Goal: Complete application form

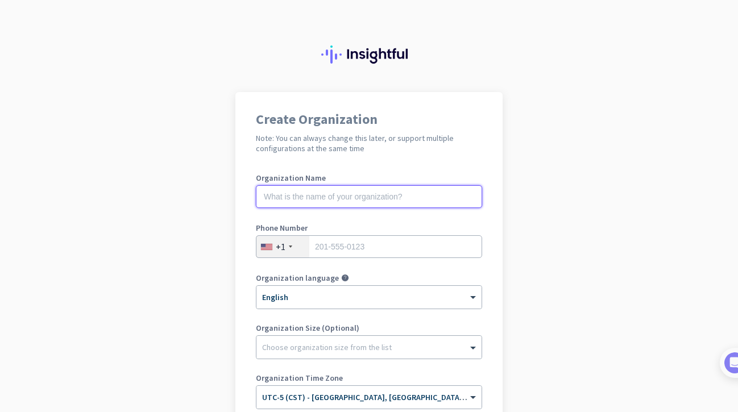
click at [281, 196] on input "text" at bounding box center [369, 196] width 226 height 23
type input "Mercor"
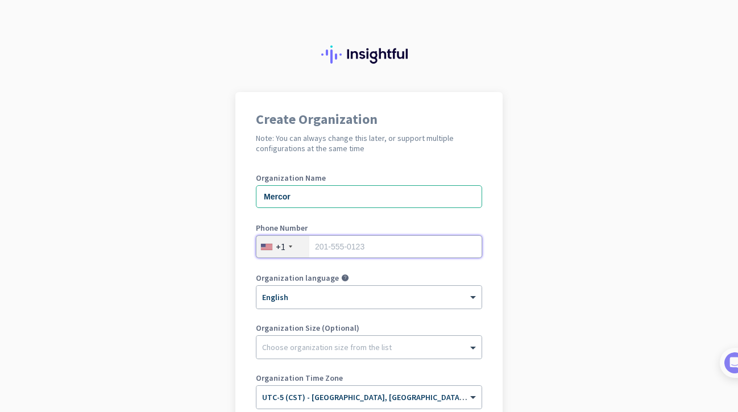
click at [329, 244] on input "tel" at bounding box center [369, 246] width 226 height 23
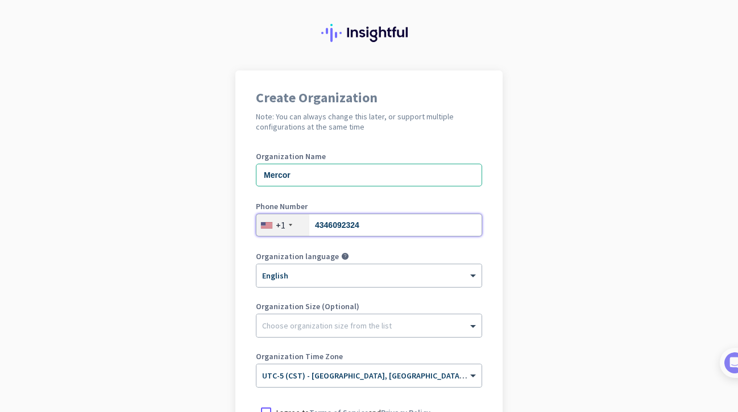
scroll to position [26, 0]
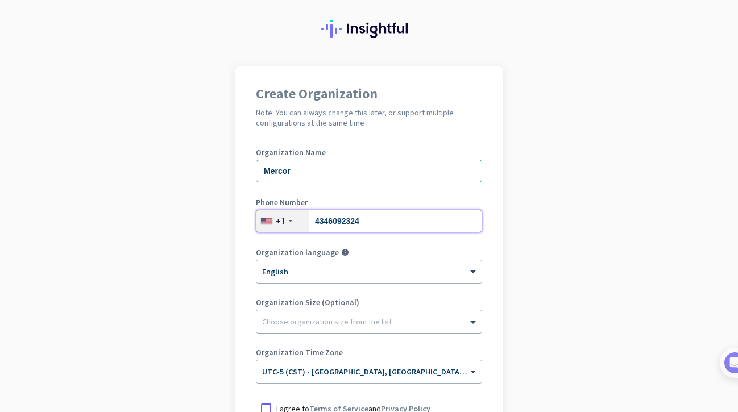
type input "4346092324"
click at [264, 321] on div at bounding box center [368, 318] width 225 height 11
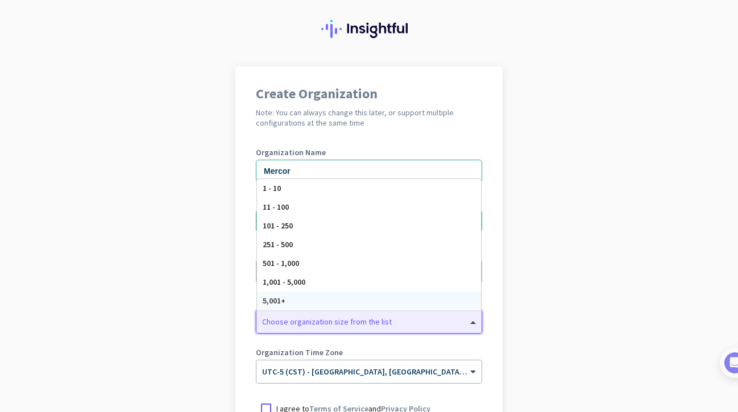
click at [257, 297] on div "5,001+" at bounding box center [369, 301] width 224 height 19
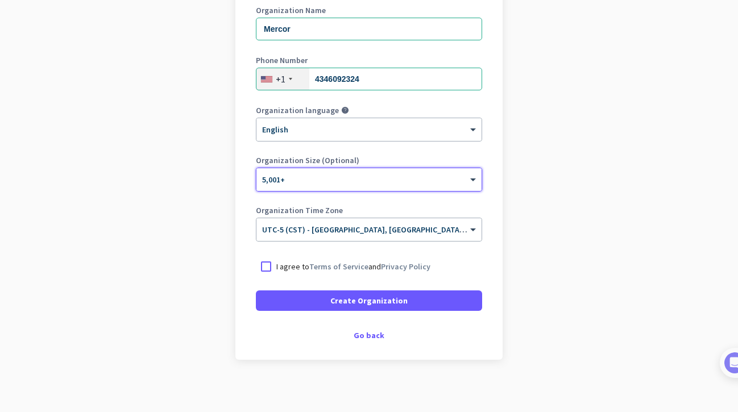
scroll to position [172, 0]
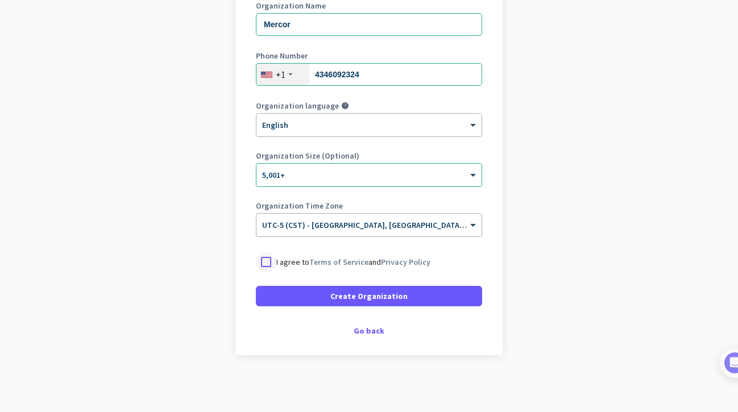
click at [263, 264] on div at bounding box center [266, 262] width 20 height 20
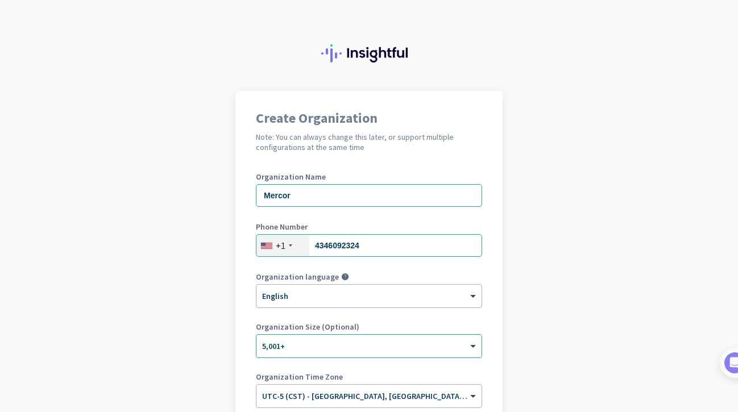
scroll to position [0, 0]
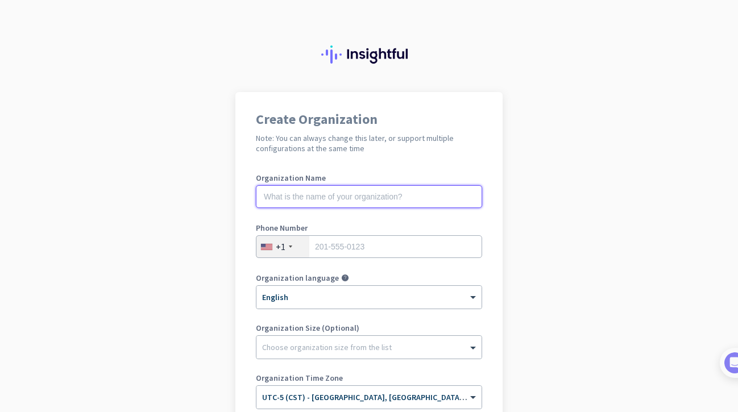
click at [290, 202] on input "text" at bounding box center [369, 196] width 226 height 23
type input "Mercor"
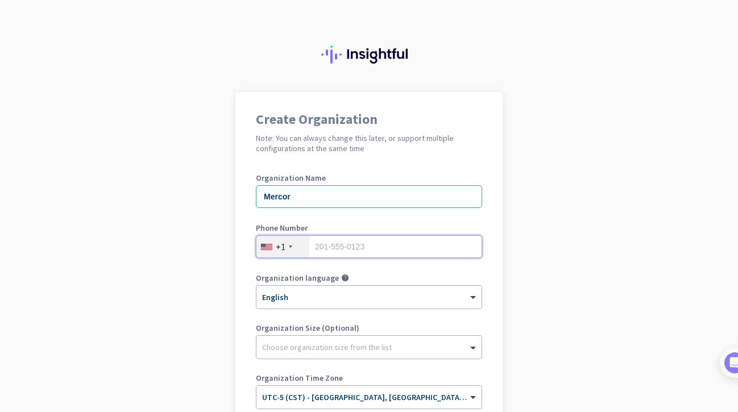
click at [348, 245] on input "tel" at bounding box center [369, 246] width 226 height 23
type input "4346092324"
click at [339, 350] on div at bounding box center [368, 344] width 225 height 11
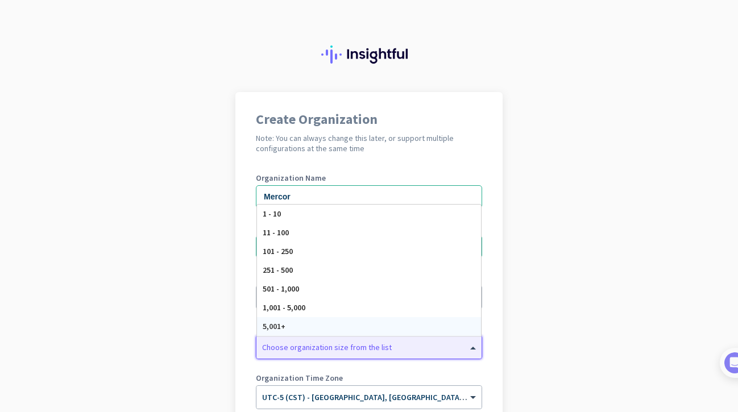
click at [309, 327] on div "5,001+" at bounding box center [369, 326] width 224 height 19
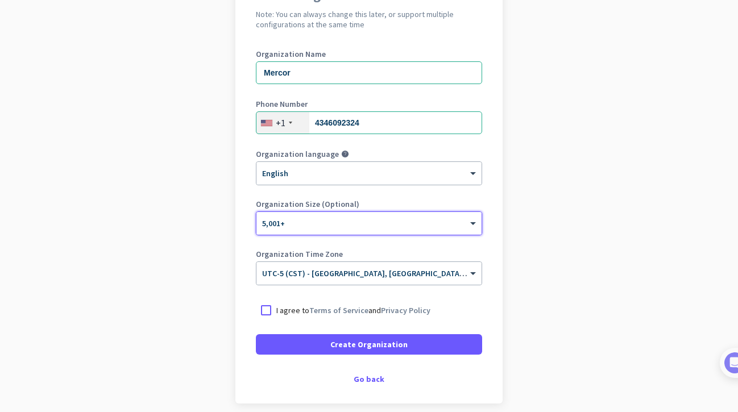
scroll to position [125, 0]
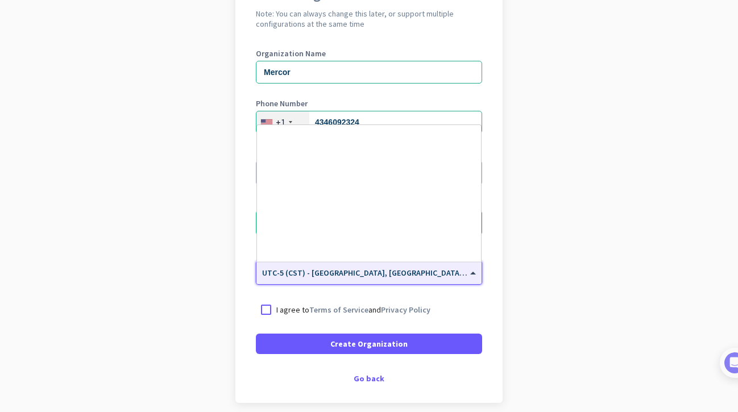
click at [330, 275] on span "UTC-5 (CST) - [GEOGRAPHIC_DATA], [GEOGRAPHIC_DATA], [GEOGRAPHIC_DATA], [GEOGRAP…" at bounding box center [439, 273] width 355 height 10
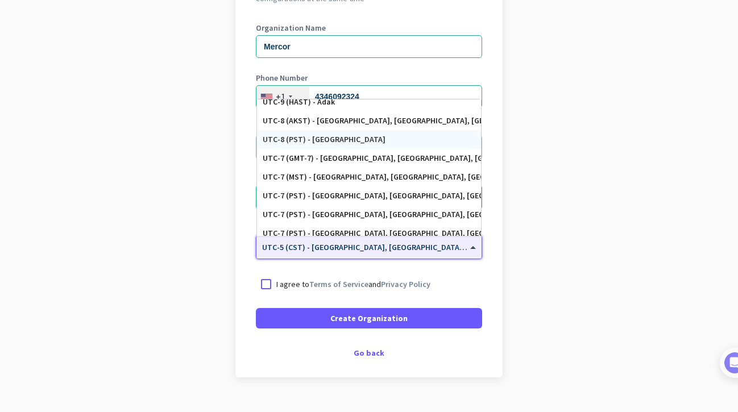
scroll to position [164, 0]
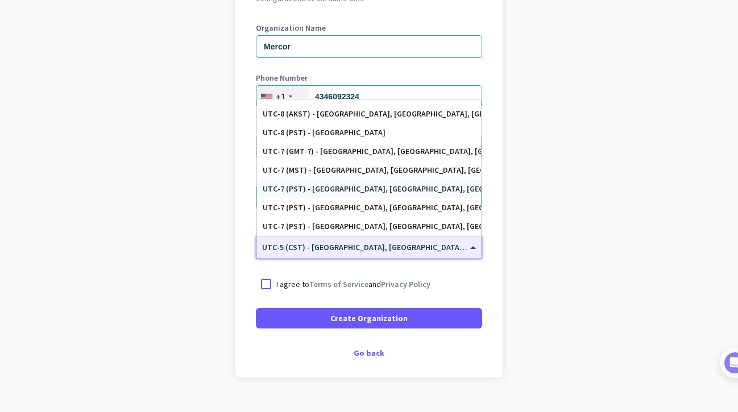
click at [336, 192] on div "UTC-7 (PST) - [GEOGRAPHIC_DATA], [GEOGRAPHIC_DATA], [GEOGRAPHIC_DATA][PERSON_NA…" at bounding box center [369, 189] width 213 height 10
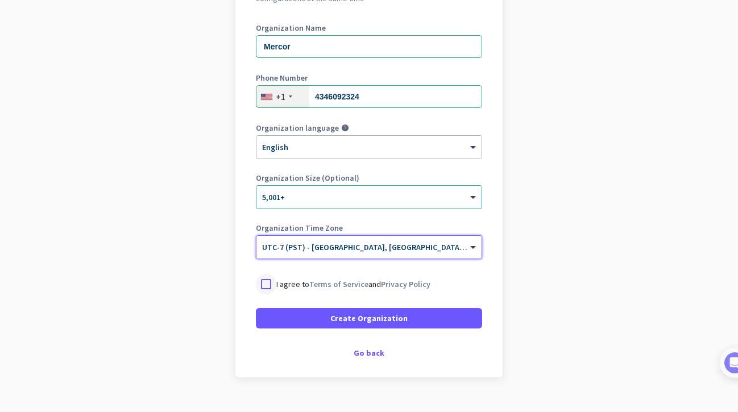
click at [261, 284] on div at bounding box center [266, 284] width 20 height 20
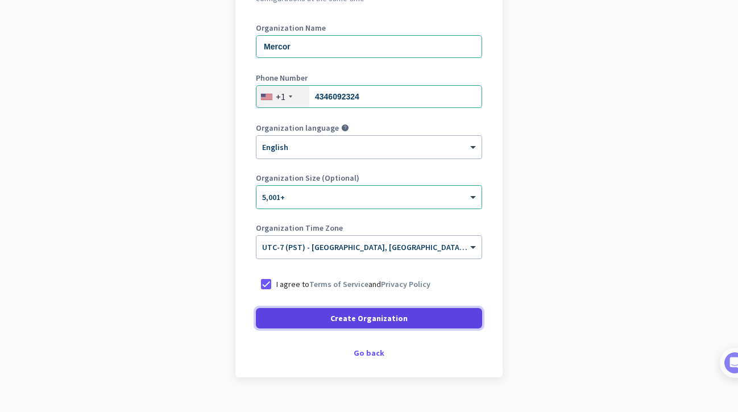
click at [289, 306] on span at bounding box center [369, 318] width 226 height 27
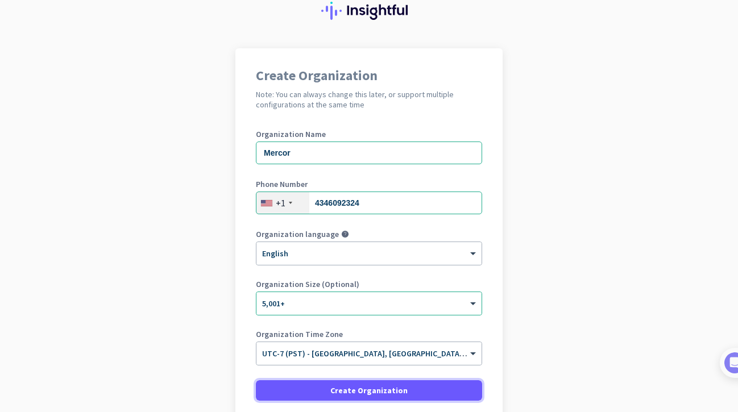
scroll to position [138, 0]
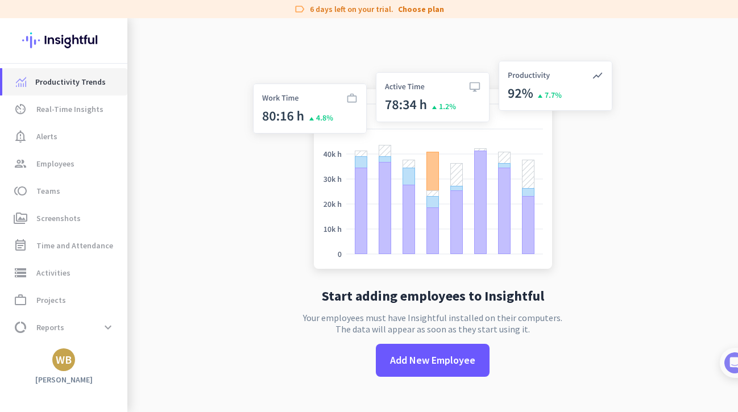
click at [72, 79] on span "Productivity Trends" at bounding box center [70, 82] width 70 height 14
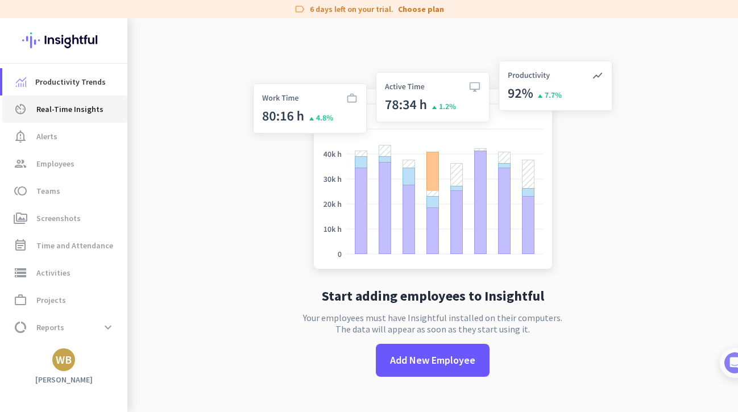
click at [72, 111] on span "Real-Time Insights" at bounding box center [69, 109] width 67 height 14
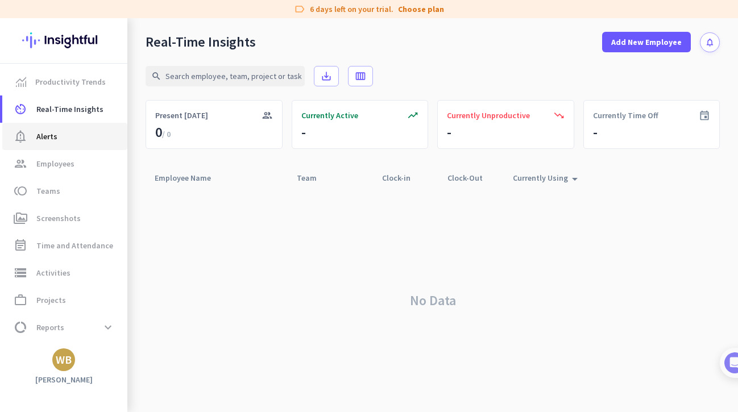
click at [61, 137] on span "notification_important Alerts" at bounding box center [64, 137] width 107 height 14
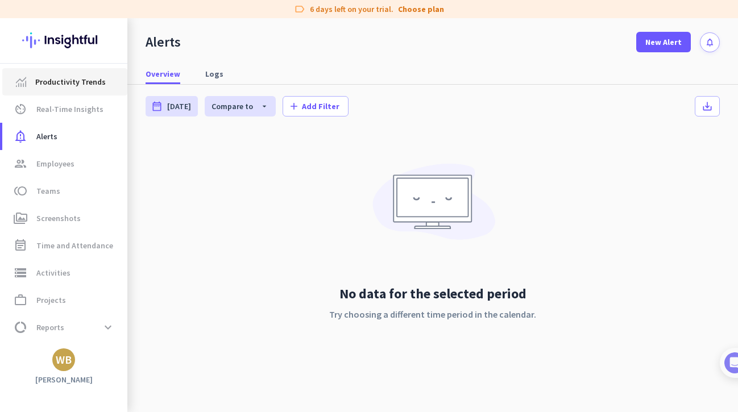
click at [62, 92] on link "Productivity Trends" at bounding box center [64, 81] width 125 height 27
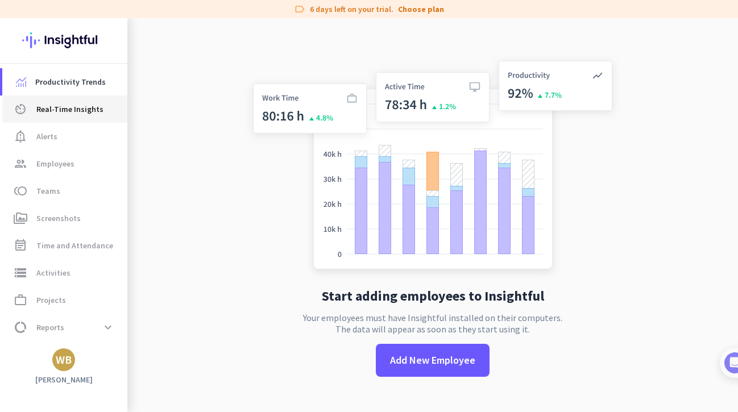
click at [62, 113] on span "Real-Time Insights" at bounding box center [69, 109] width 67 height 14
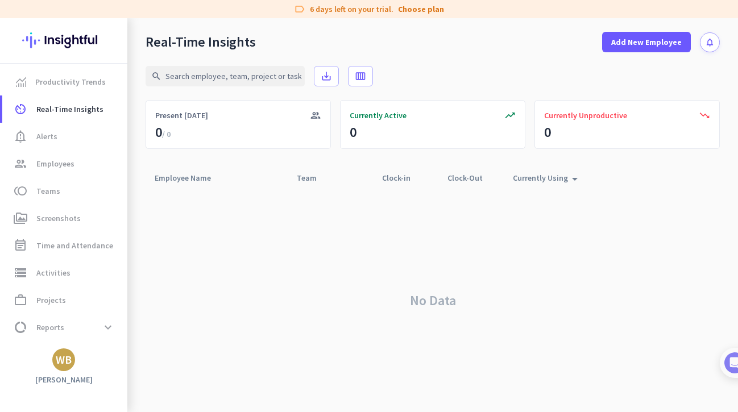
click at [77, 362] on div "WB" at bounding box center [63, 360] width 127 height 23
click at [55, 307] on link "work_outline Projects" at bounding box center [64, 300] width 125 height 27
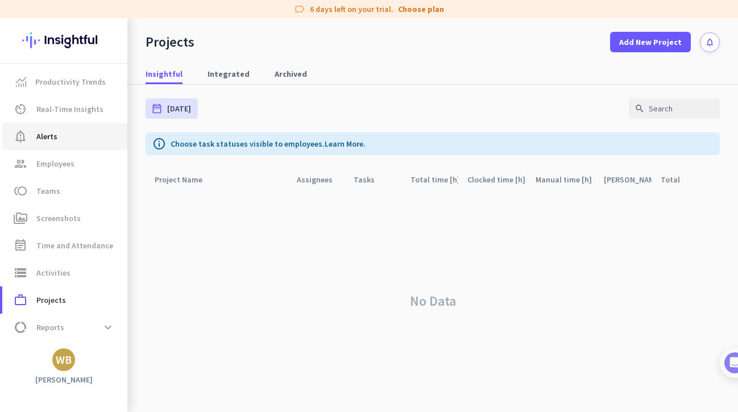
click at [52, 139] on span "Alerts" at bounding box center [46, 137] width 21 height 14
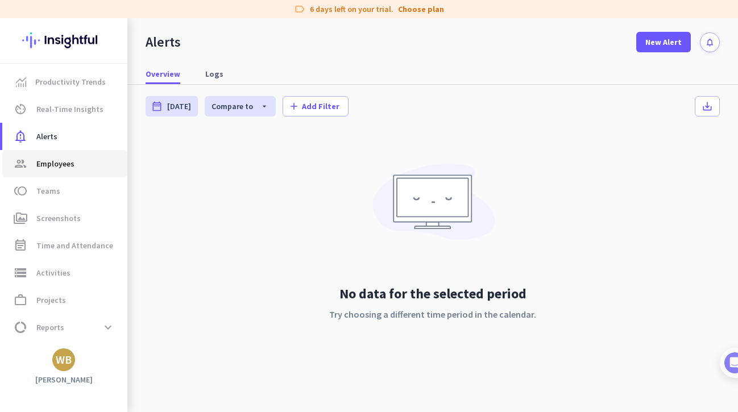
click at [52, 160] on span "Employees" at bounding box center [55, 164] width 38 height 14
